Goal: Information Seeking & Learning: Learn about a topic

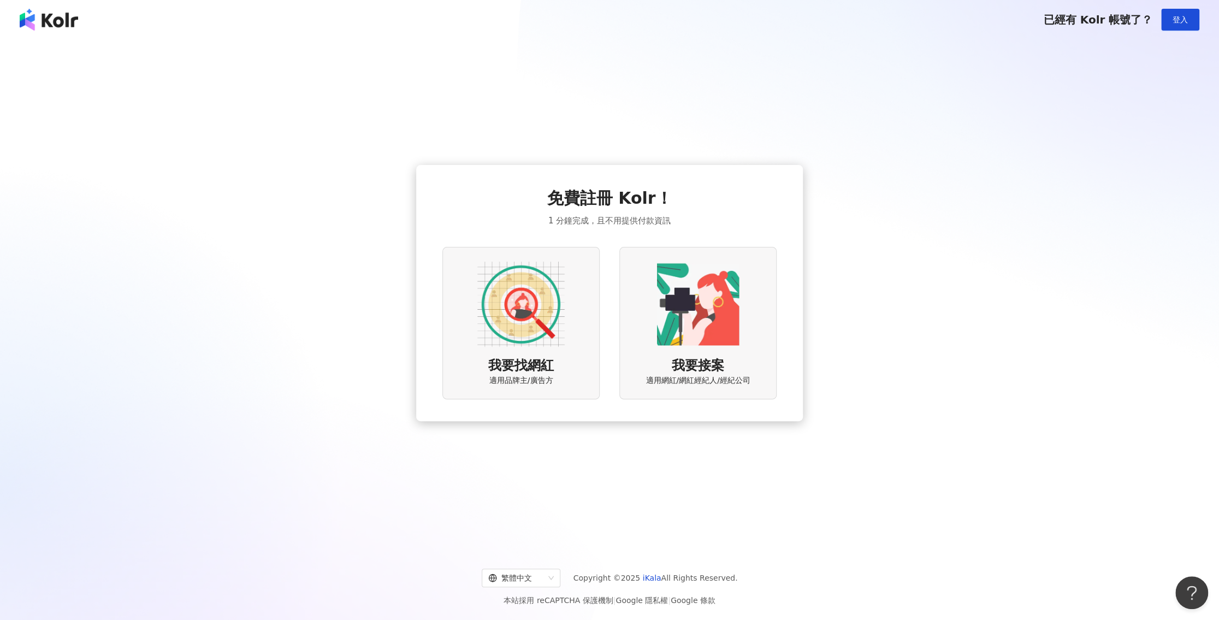
click at [524, 314] on img at bounding box center [520, 304] width 87 height 87
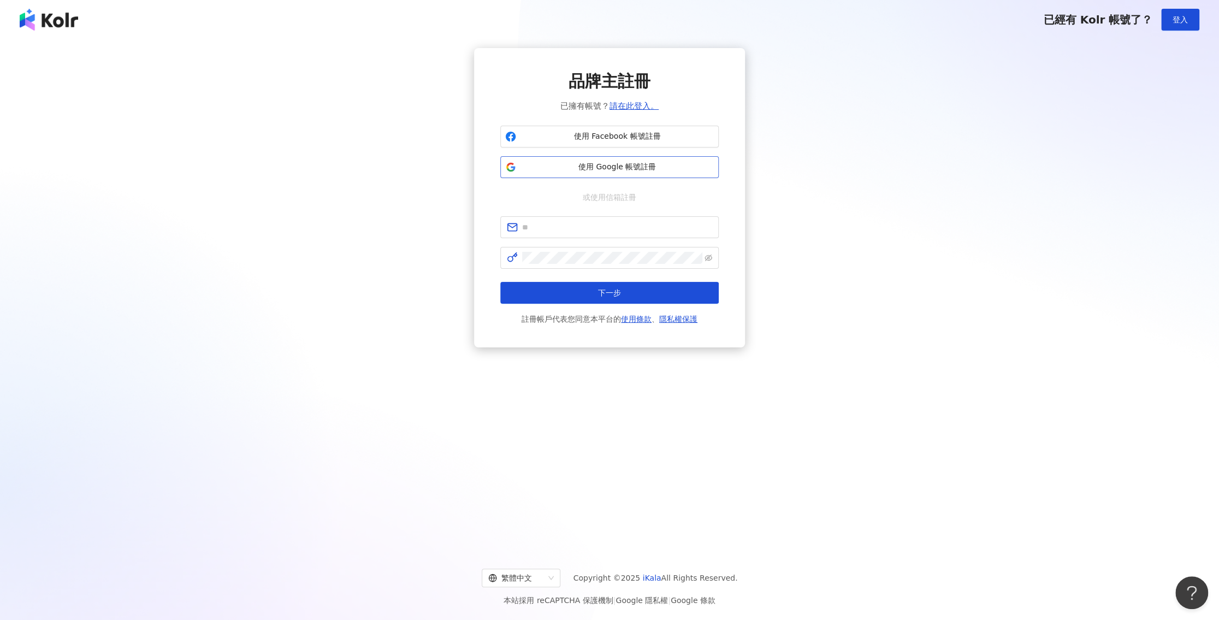
click at [610, 162] on span "使用 Google 帳號註冊" at bounding box center [617, 167] width 193 height 11
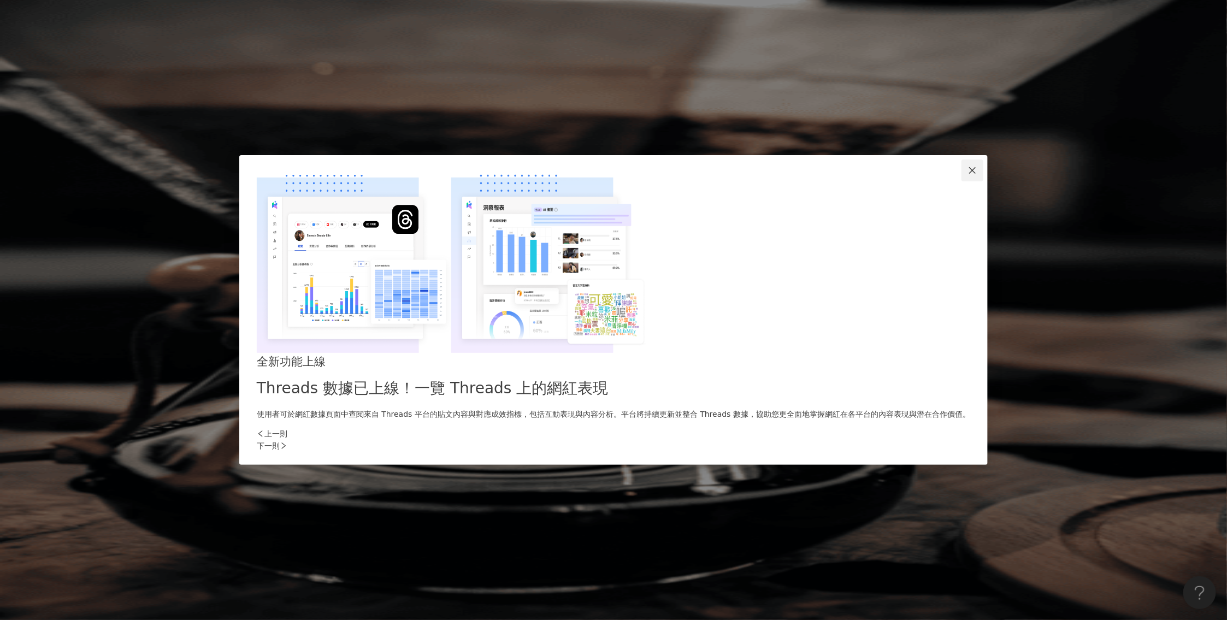
click at [961, 181] on button "Close" at bounding box center [972, 171] width 22 height 22
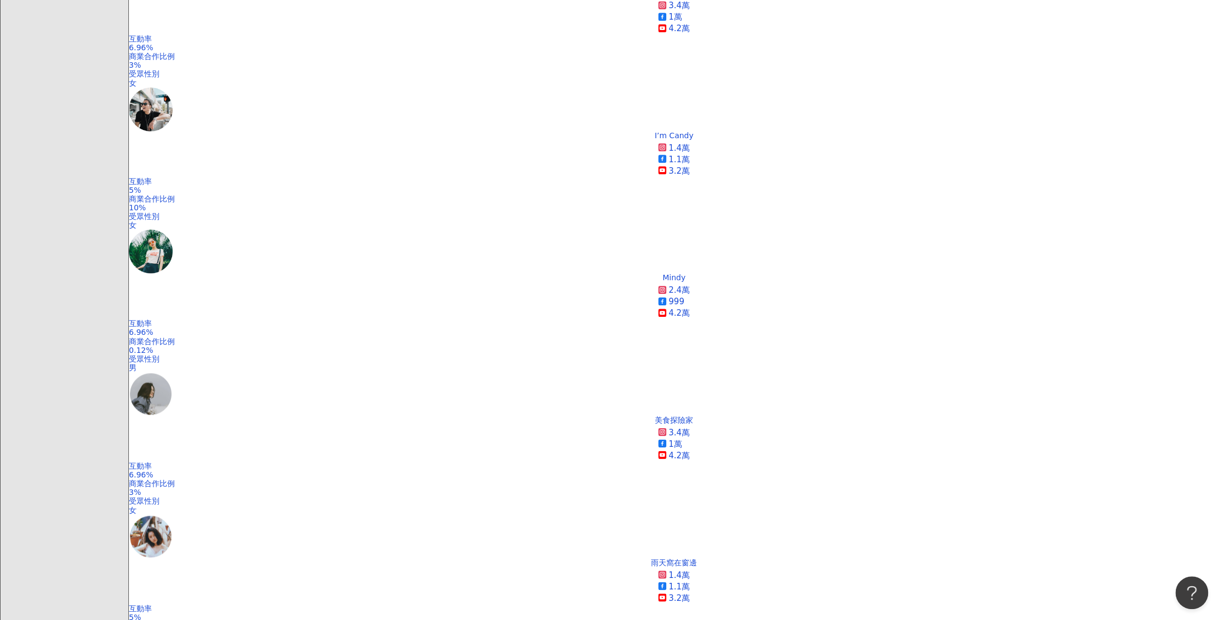
scroll to position [870, 0]
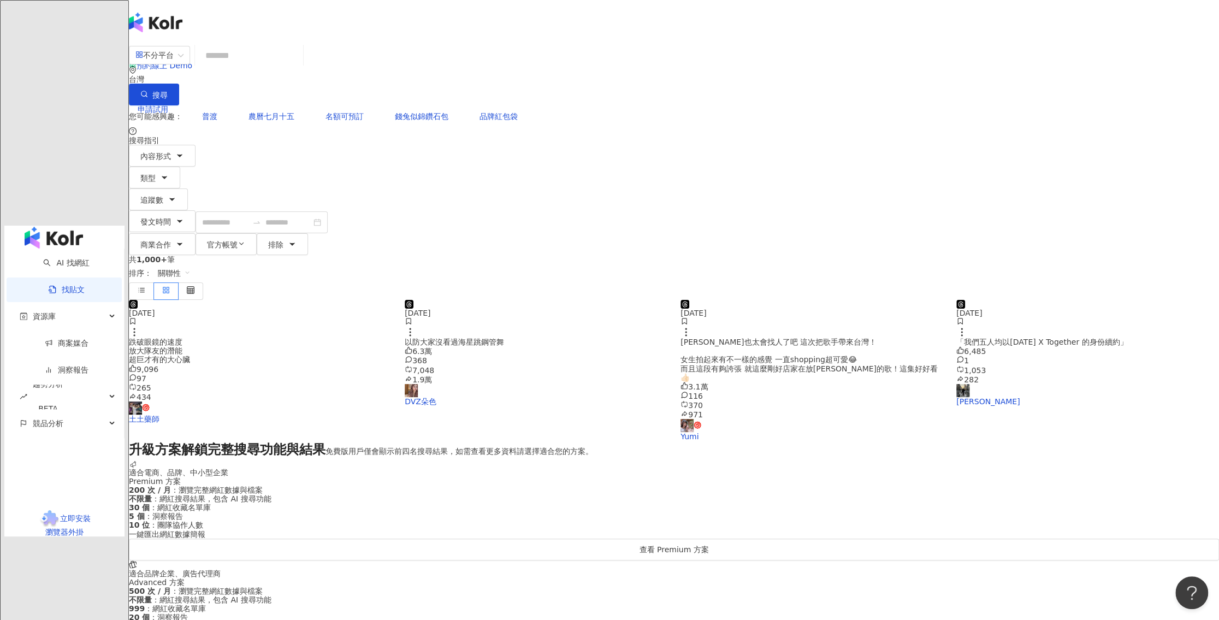
click at [299, 61] on input "search" at bounding box center [248, 55] width 99 height 23
click at [299, 66] on input "search" at bounding box center [248, 55] width 99 height 23
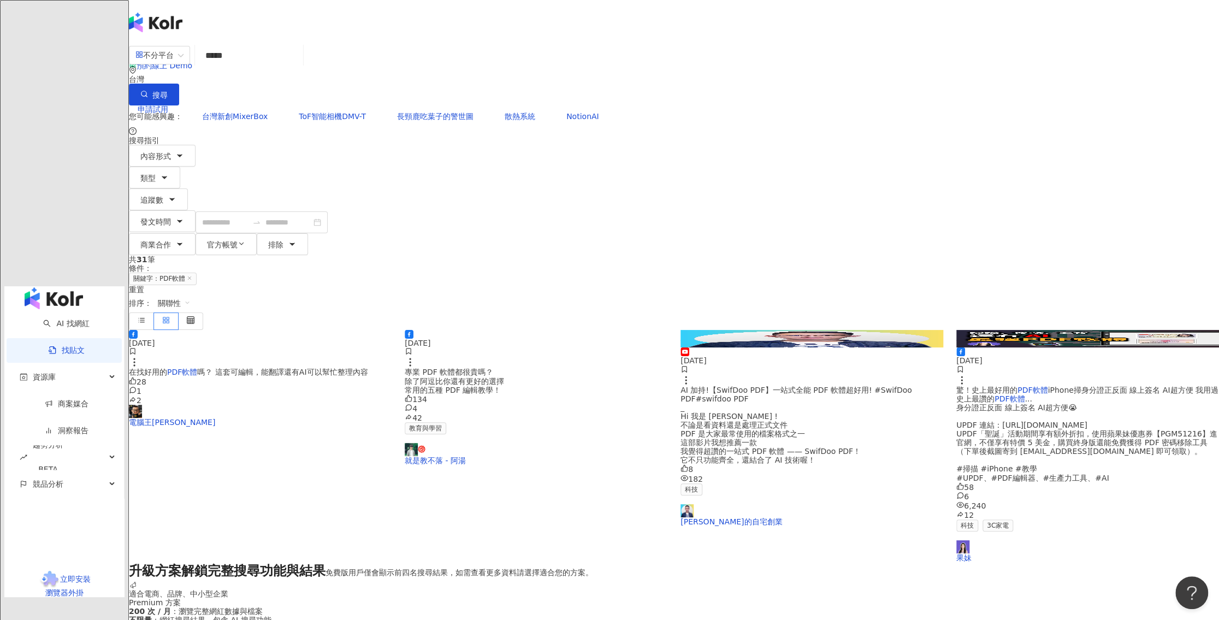
click at [956, 386] on span "驚！史上最好用的" at bounding box center [986, 390] width 61 height 9
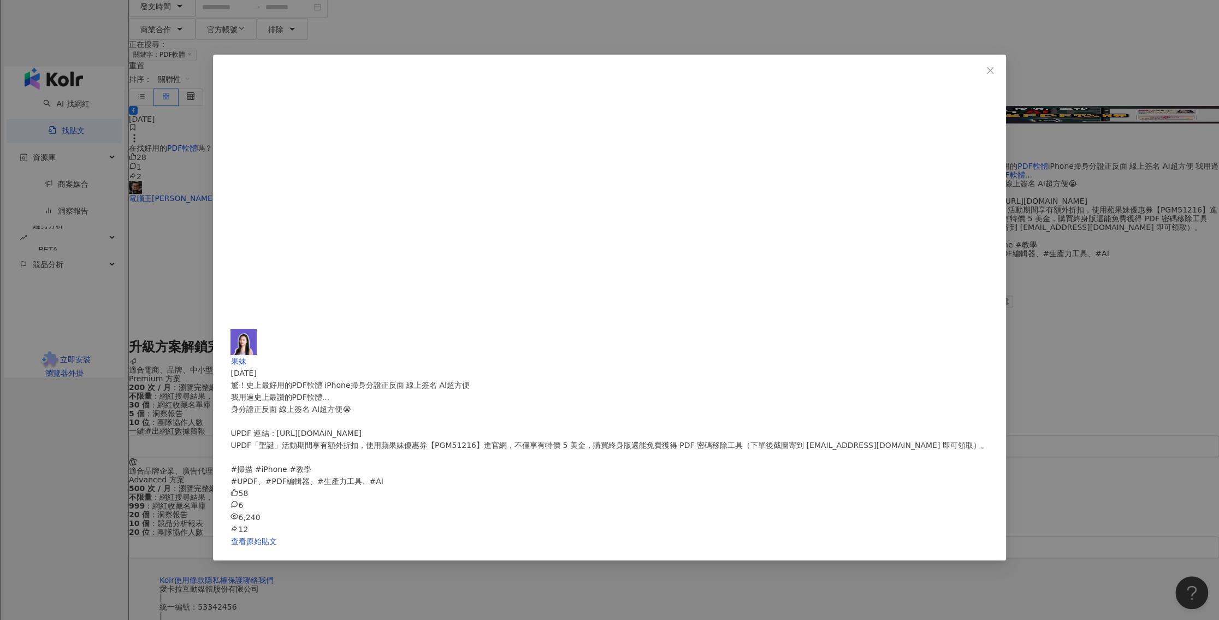
scroll to position [217, 0]
drag, startPoint x: 1089, startPoint y: 296, endPoint x: 961, endPoint y: 176, distance: 175.8
click at [1089, 296] on div "果妹 [DATE] 驚！史上最好用的PDF軟體 iPhone掃身分證正反面 線上簽名 AI超方便 我用過史上最讚的PDF軟體... 身分證正反面 線上簽名 A…" at bounding box center [609, 310] width 1219 height 620
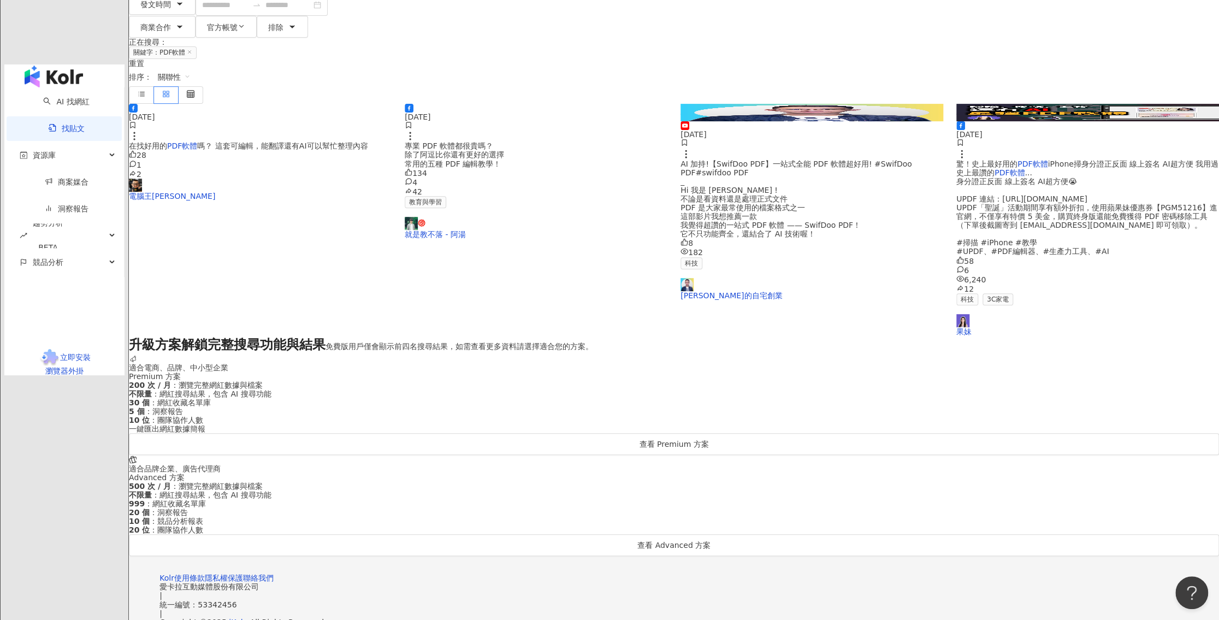
scroll to position [0, 0]
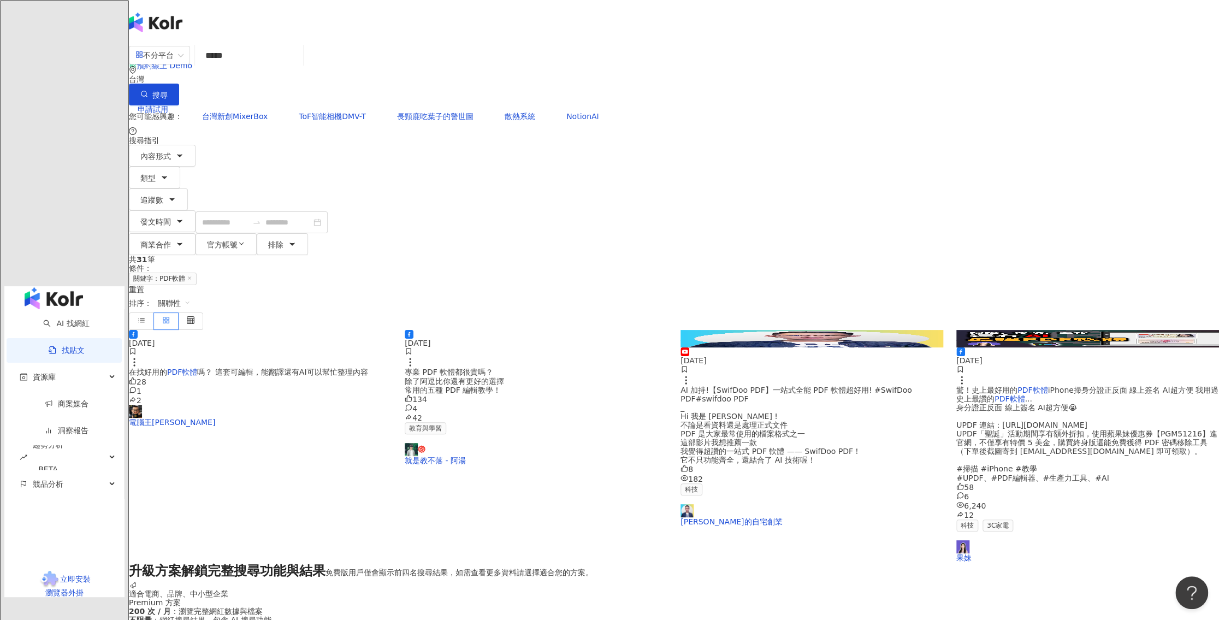
click at [299, 57] on input "*****" at bounding box center [248, 55] width 99 height 23
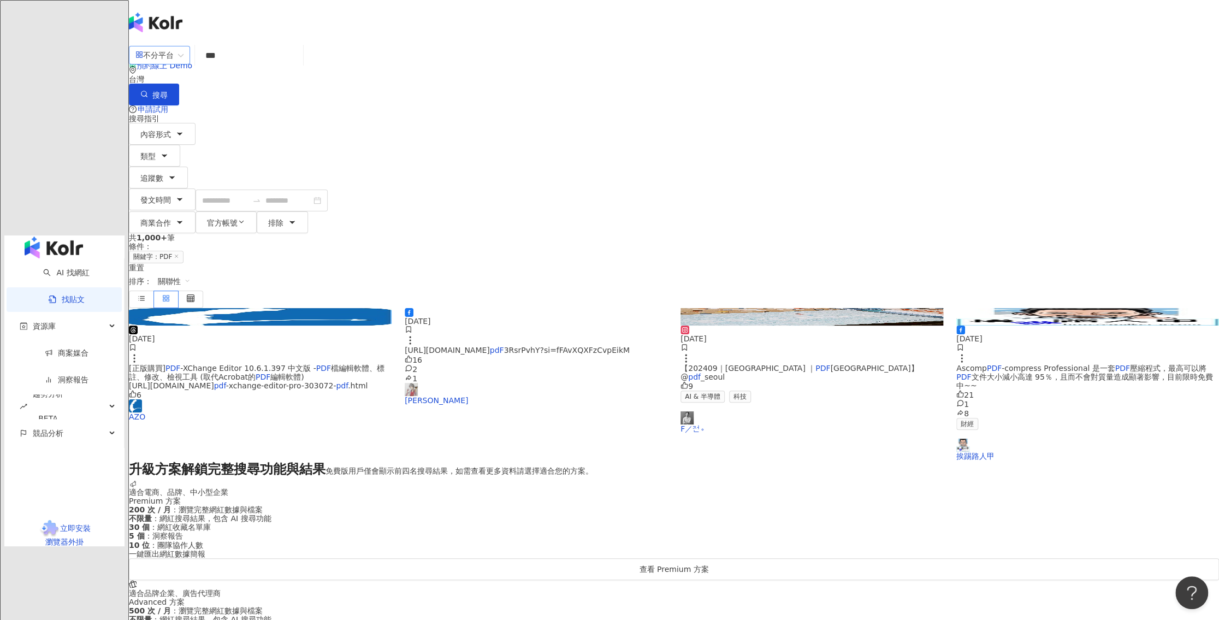
drag, startPoint x: 455, startPoint y: 64, endPoint x: 383, endPoint y: 68, distance: 71.7
click at [383, 68] on div "不分平台 PDF *** 台灣 搜尋" at bounding box center [674, 75] width 1090 height 62
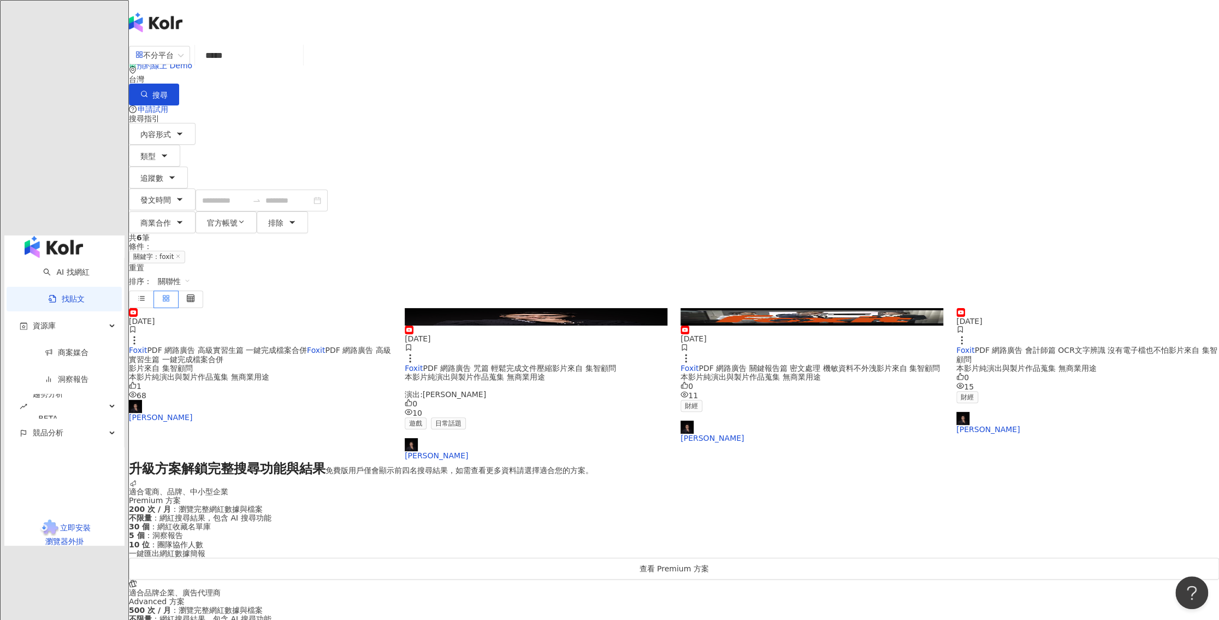
click at [299, 67] on input "*****" at bounding box center [248, 55] width 99 height 23
type input "*"
type input "*******"
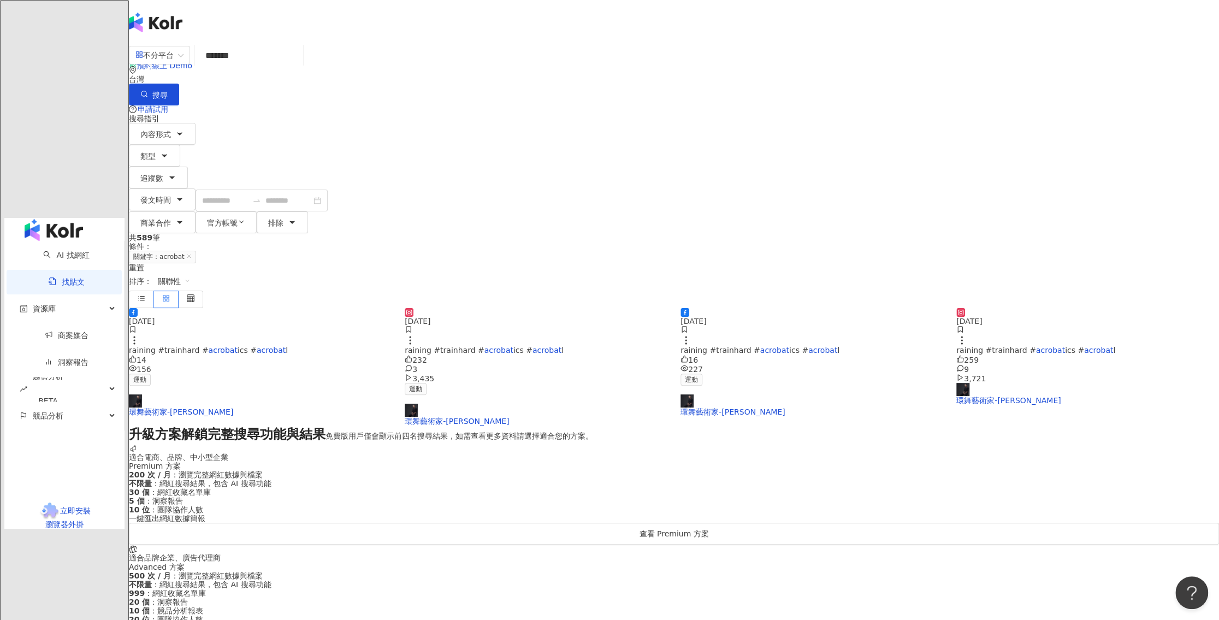
click at [236, 528] on main "不分平台 ******* 台灣 搜尋 搜尋指引 內容形式 類型 追蹤數 發文時間 商業合作 官方帳號 排除 共 589 筆 條件 ： 關鍵字：acrobat …" at bounding box center [674, 345] width 1090 height 602
click at [39, 297] on span "資源庫" at bounding box center [44, 309] width 23 height 25
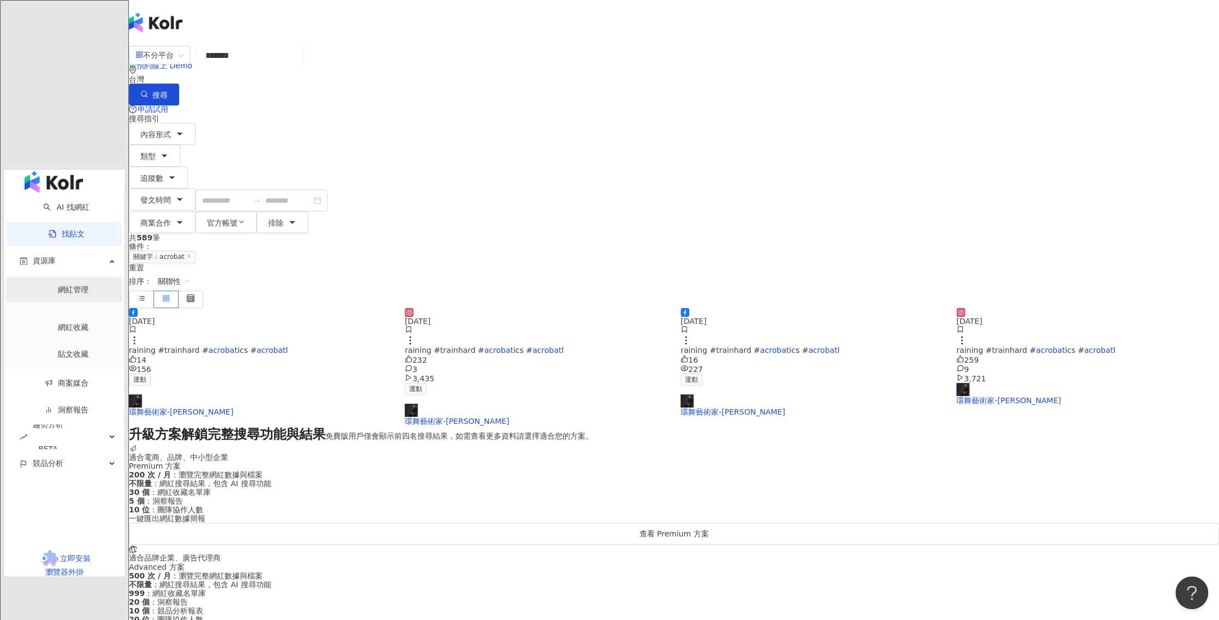
click at [65, 285] on link "網紅管理" at bounding box center [73, 289] width 31 height 9
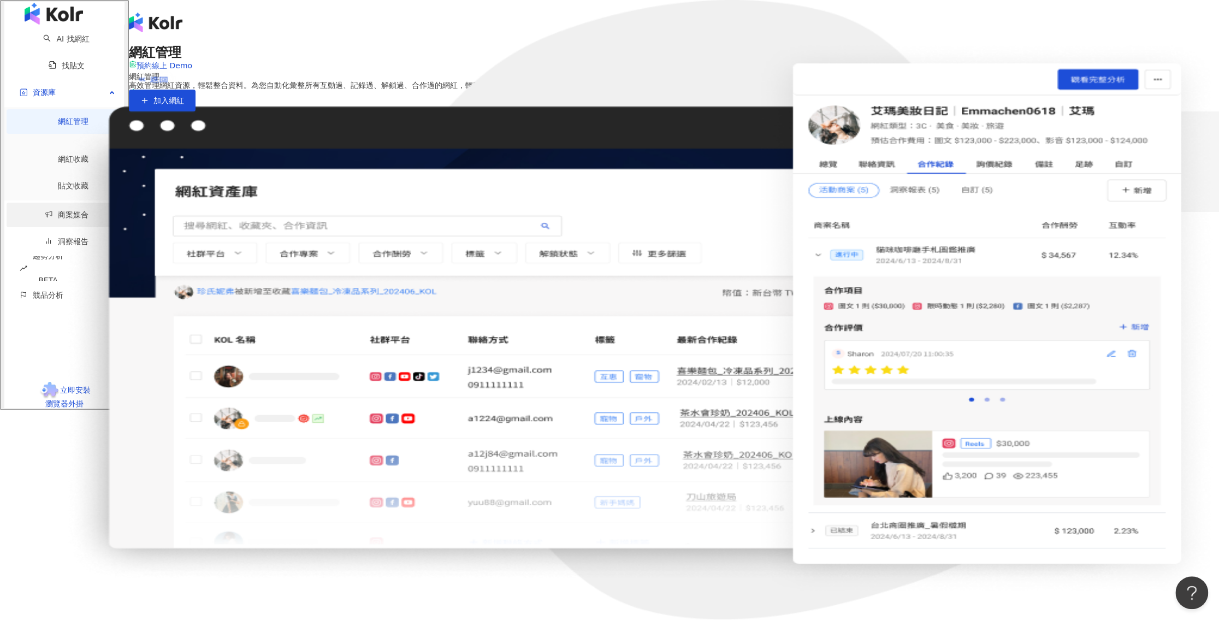
click at [60, 210] on link "商案媒合" at bounding box center [67, 214] width 44 height 9
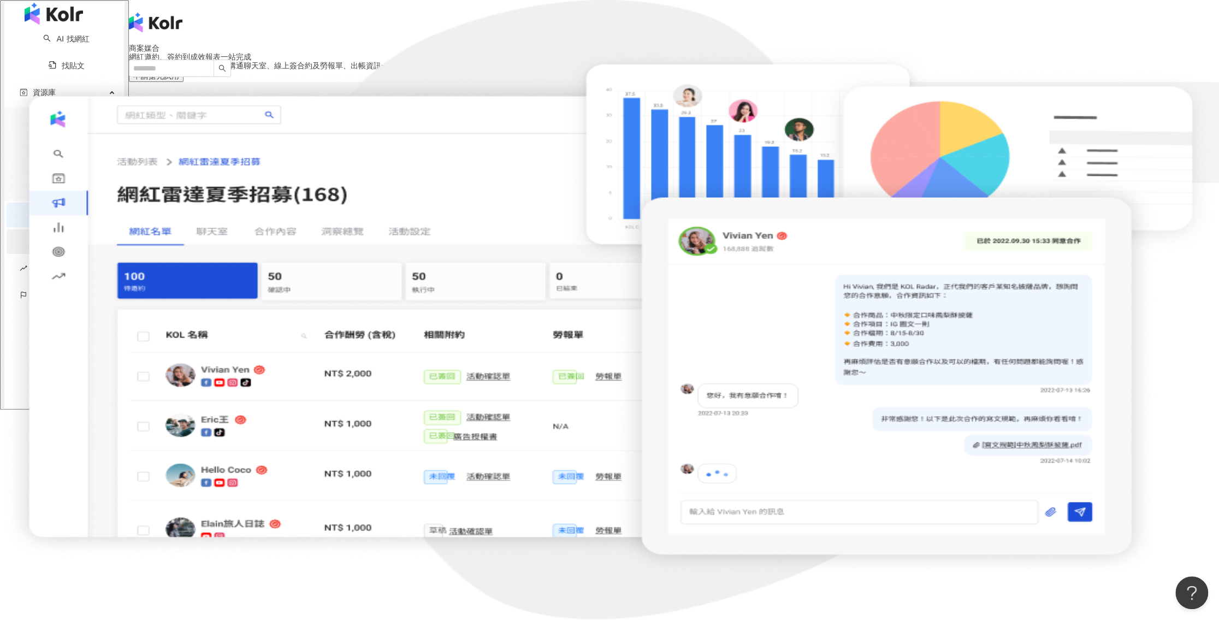
click at [77, 237] on link "洞察報告" at bounding box center [67, 241] width 44 height 9
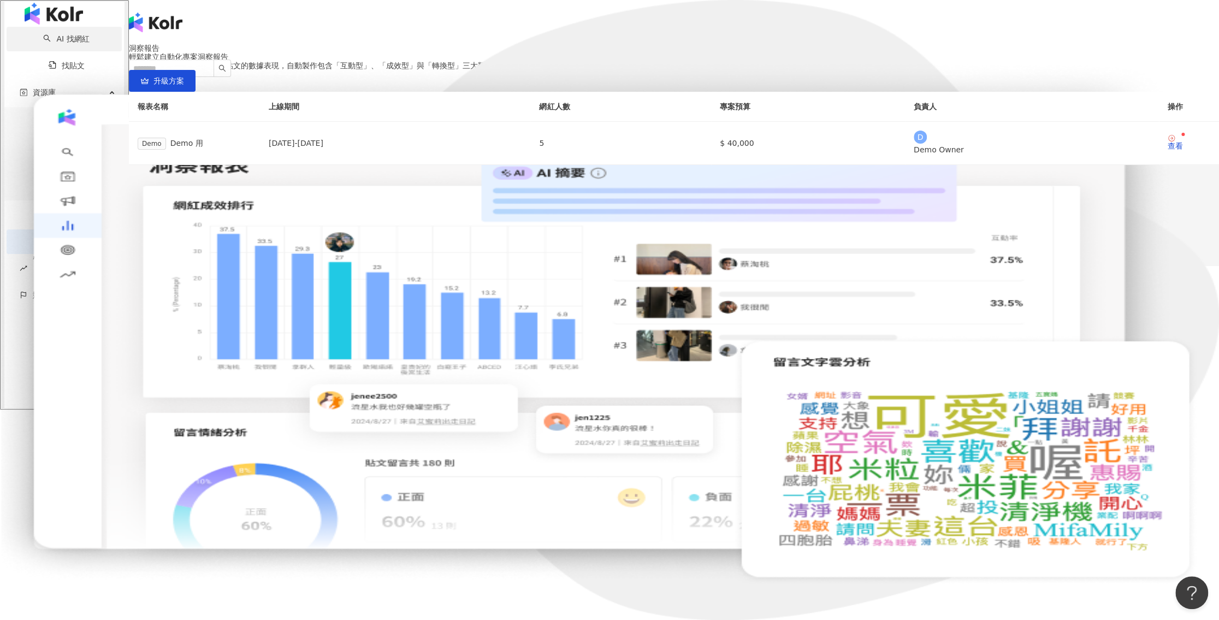
click at [51, 43] on link "AI 找網紅" at bounding box center [66, 38] width 46 height 9
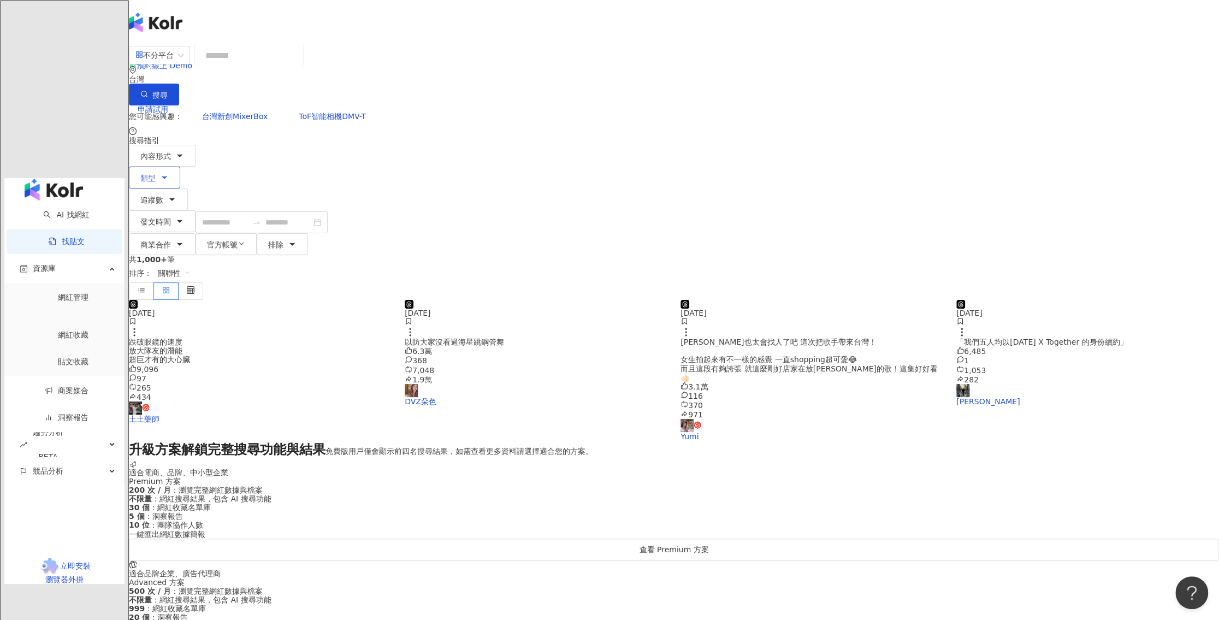
click at [156, 174] on span "類型" at bounding box center [147, 178] width 15 height 9
click at [607, 145] on div "內容形式 類型 搜尋或選擇您想要的類型： 搜尋 藝術與娛樂 美妝時尚 氣候和環境 日常話題 教育與學習 家庭 財經 美食 命理占卜 遊戲 法政社會 生活風格 …" at bounding box center [674, 200] width 1090 height 110
click at [196, 233] on button "商業合作" at bounding box center [162, 244] width 67 height 22
click at [398, 107] on span "商業合作內容" at bounding box center [371, 101] width 55 height 12
click at [184, 217] on icon "button" at bounding box center [179, 221] width 9 height 9
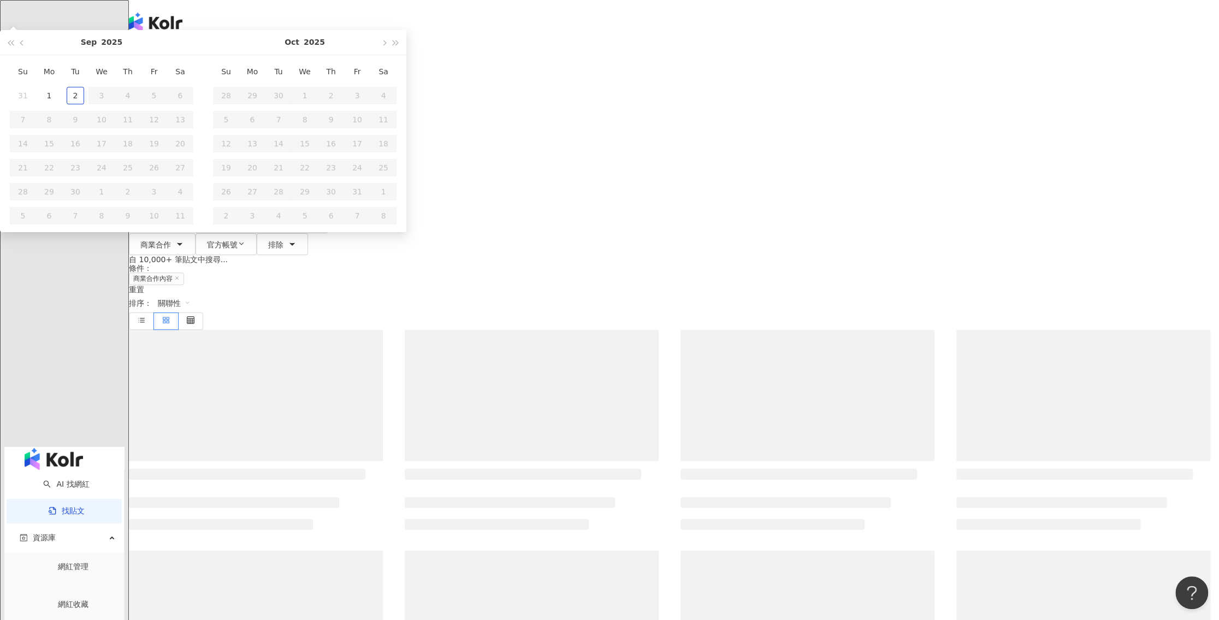
click at [580, 105] on div "您可能感興趣： 台灣新創MixerBox ToF智能相機DMV-T" at bounding box center [674, 116] width 1090 height 22
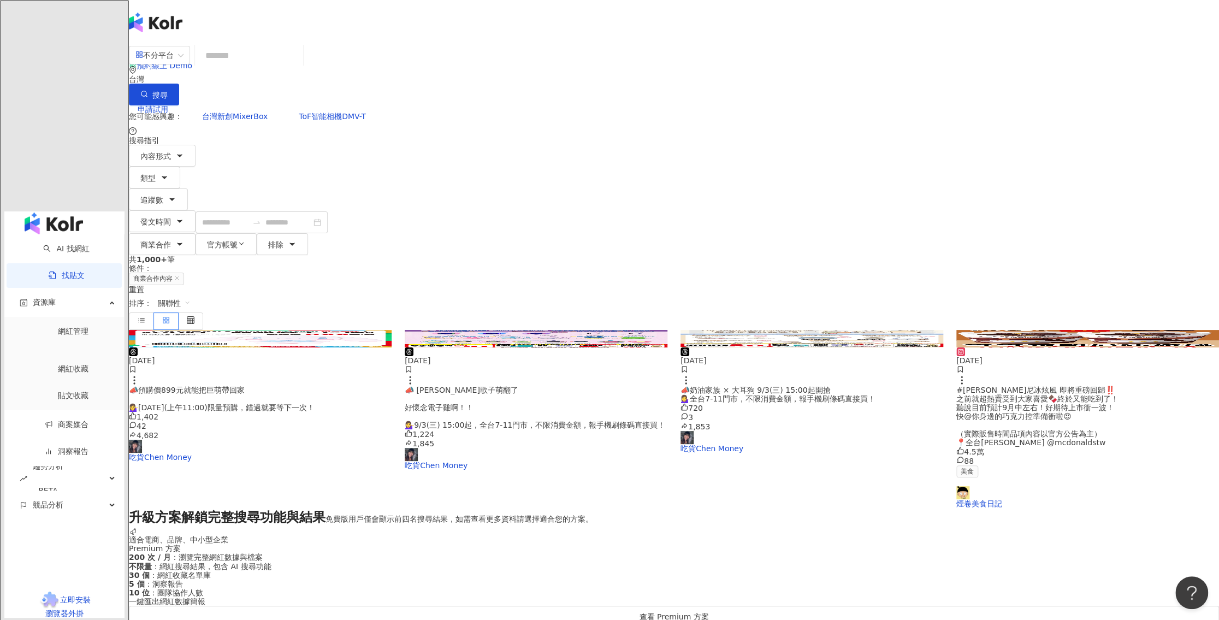
click at [299, 67] on input "search" at bounding box center [248, 55] width 99 height 23
click at [360, 386] on div "📣預購價899元就能把巨萌帶回家 💁‍♀️[DATE](上午11:00)限量預購，錯過就要等下一次！" at bounding box center [260, 399] width 263 height 26
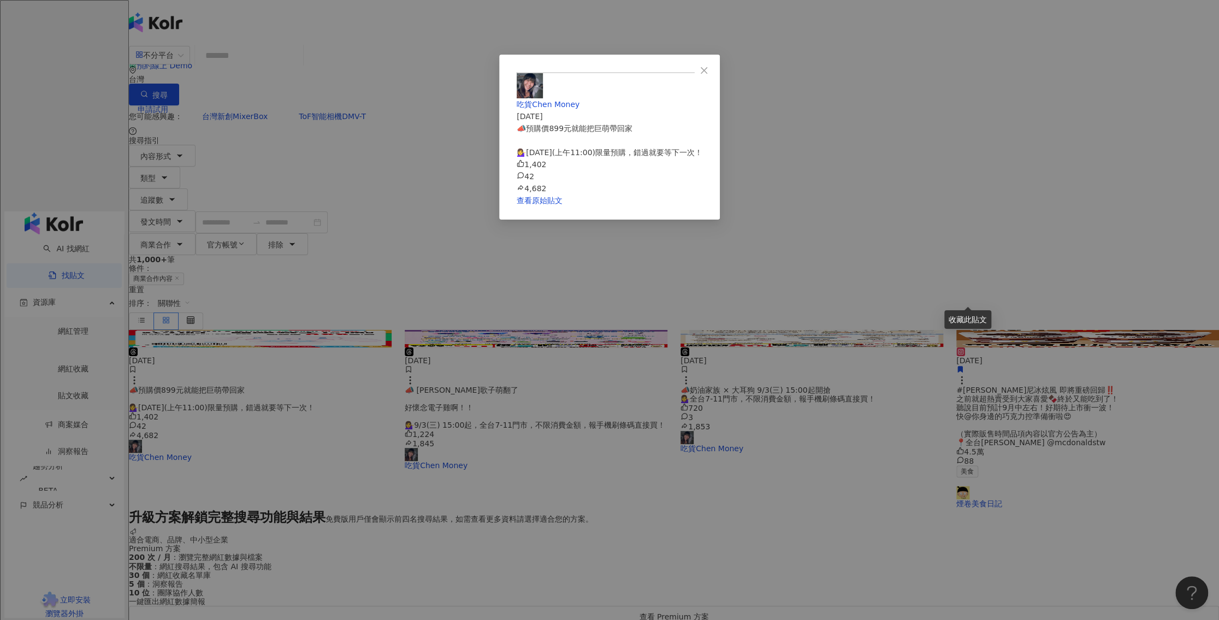
click at [1145, 284] on div "吃貨[PERSON_NAME] Money [DATE] 📣預購價899元就能把巨萌帶回家 💁‍♀️[DATE](上午11:00)限量預購，錯過就要等下一次！…" at bounding box center [609, 310] width 1219 height 620
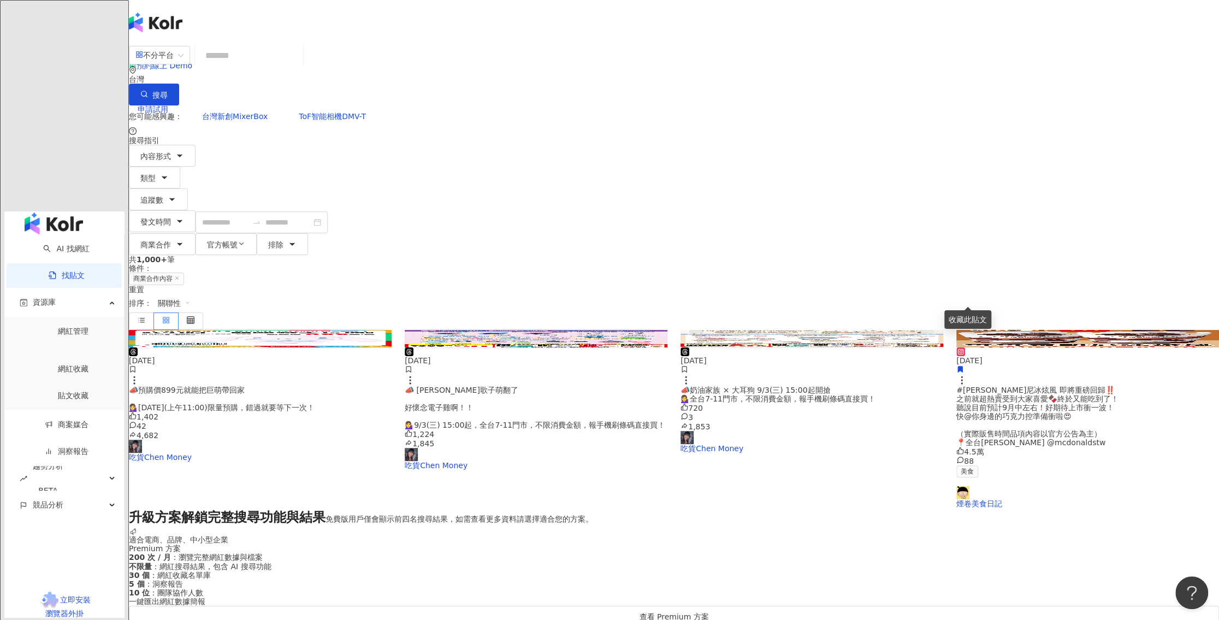
click at [605, 347] on div "[DATE] 📣 [PERSON_NAME]歌子萌翻了 好懷念電子雞啊！！ 💁‍♀️9/3(三) 15:00起，全台7-11門市，不限消費金額，報手機刷條碼直…" at bounding box center [536, 408] width 263 height 122
click at [597, 386] on div "📣 [PERSON_NAME]歌子萌翻了 好懷念電子雞啊！！ 💁‍♀️9/3(三) 15:00起，全台7-11門市，不限消費金額，報手機刷條碼直接買！" at bounding box center [536, 408] width 263 height 44
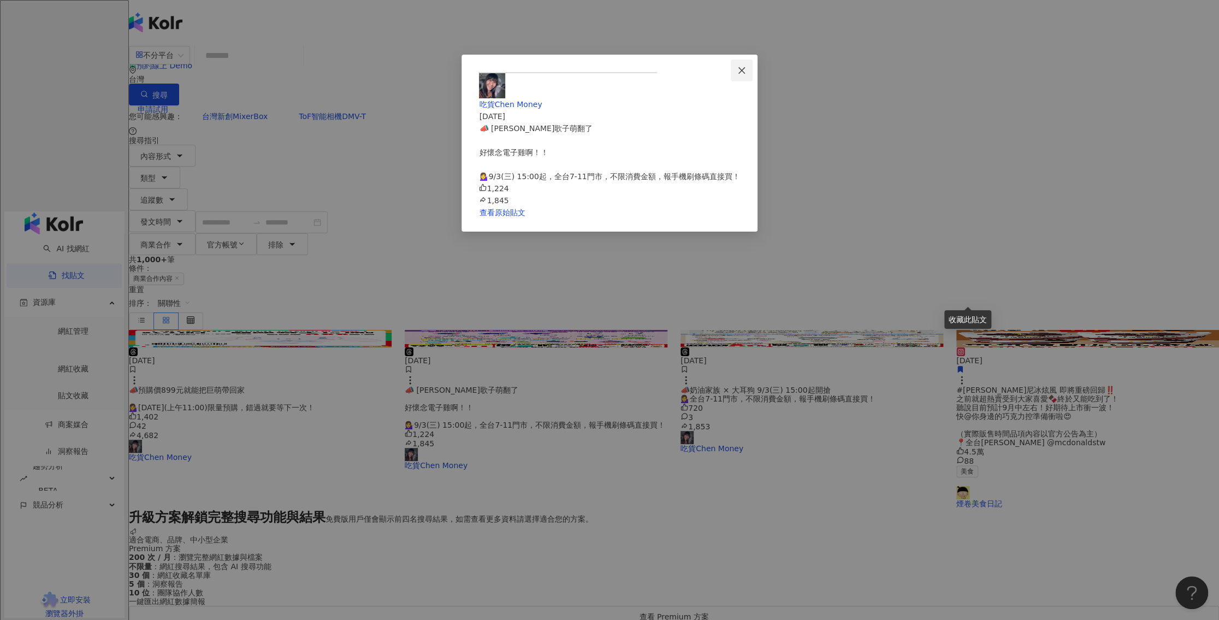
click at [746, 69] on icon "close" at bounding box center [741, 70] width 9 height 9
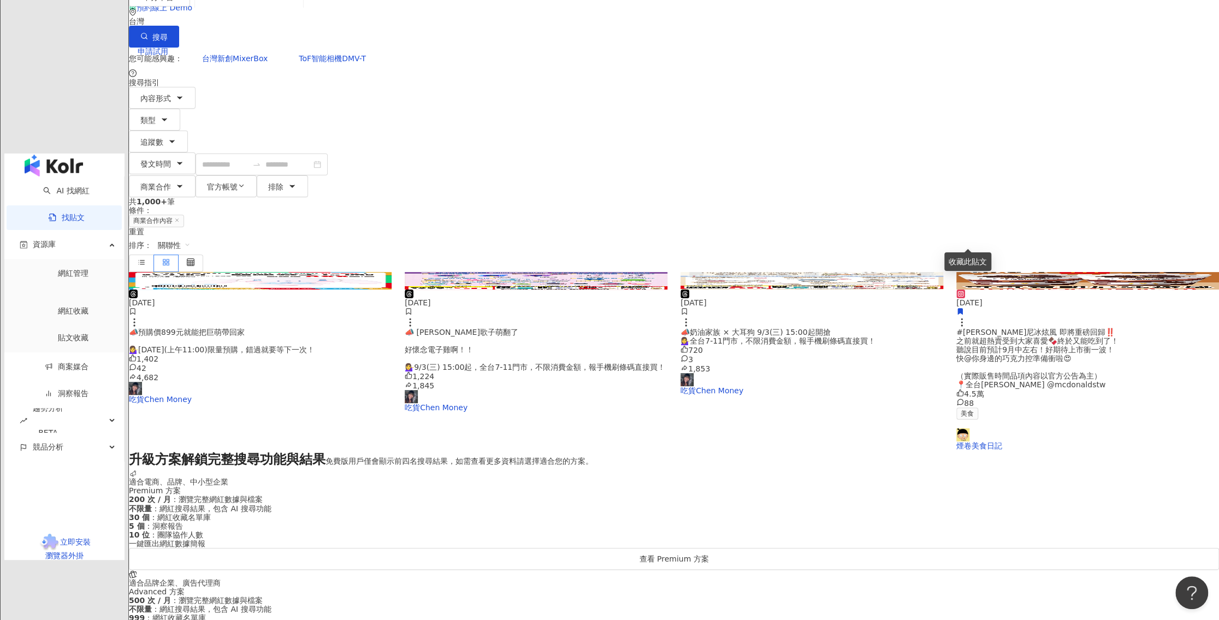
scroll to position [54, 0]
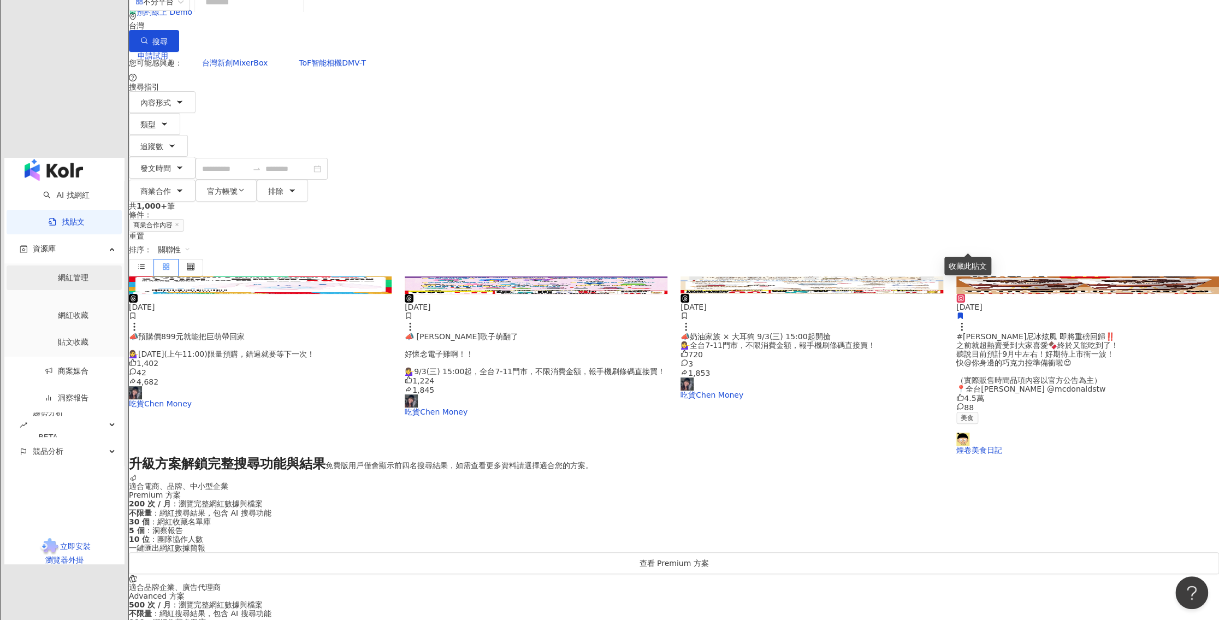
click at [58, 273] on link "網紅管理" at bounding box center [73, 277] width 31 height 9
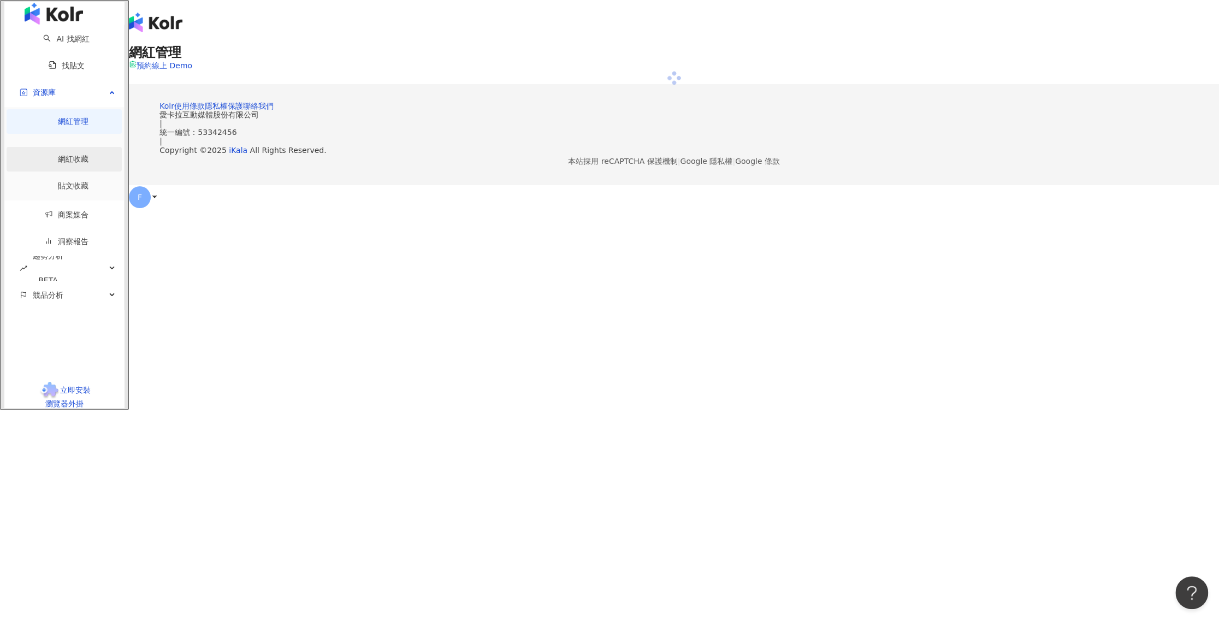
click at [61, 160] on link "網紅收藏" at bounding box center [73, 159] width 31 height 9
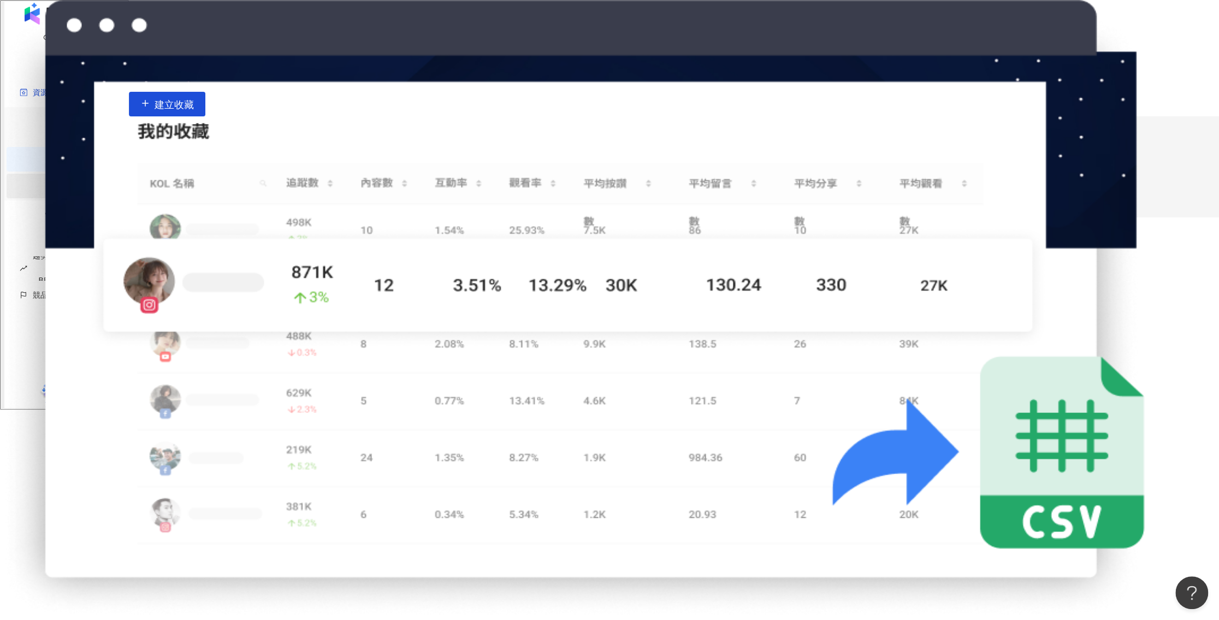
click at [58, 181] on link "貼文收藏" at bounding box center [73, 185] width 31 height 9
